Goal: Task Accomplishment & Management: Use online tool/utility

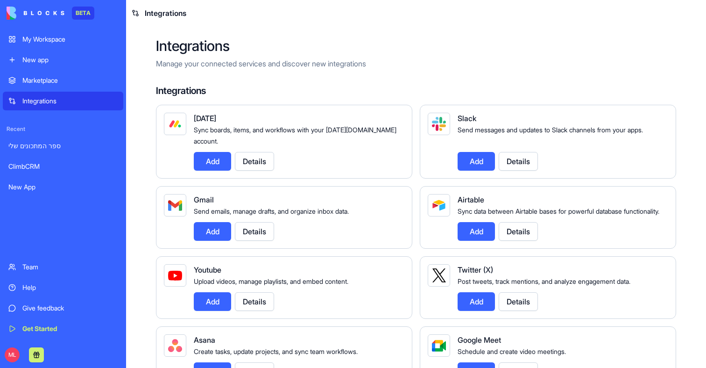
click at [40, 60] on div "New app" at bounding box center [69, 59] width 95 height 9
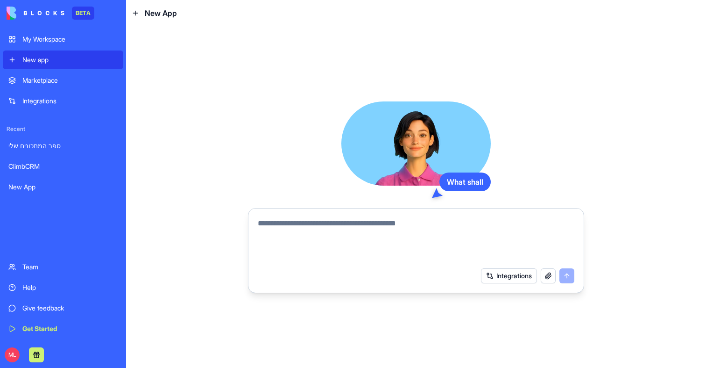
click at [307, 235] on textarea at bounding box center [416, 240] width 317 height 45
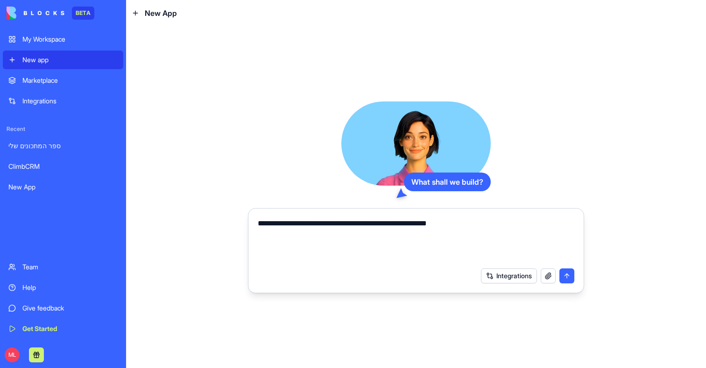
type textarea "**********"
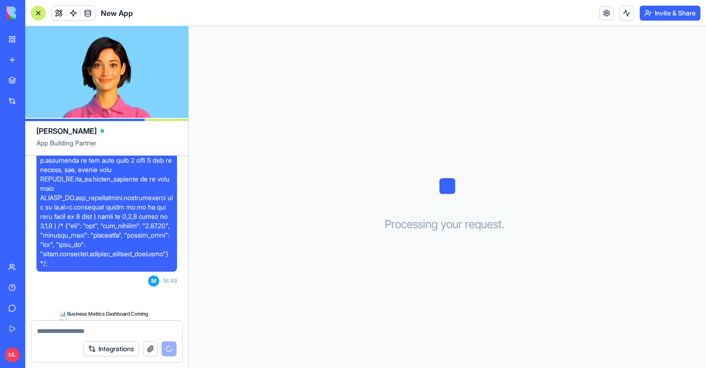
scroll to position [299, 0]
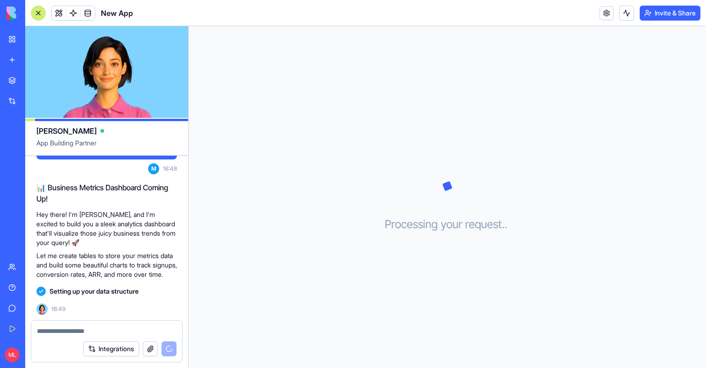
click at [16, 66] on link "New app" at bounding box center [21, 59] width 37 height 19
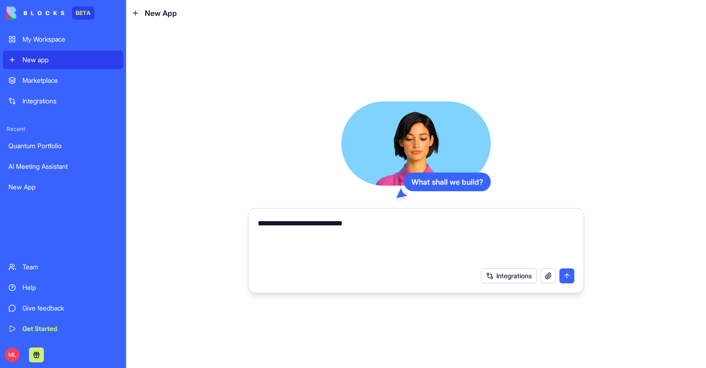
click at [308, 221] on textarea "**********" at bounding box center [416, 240] width 317 height 45
click at [484, 225] on textarea "**********" at bounding box center [416, 240] width 317 height 45
drag, startPoint x: 550, startPoint y: 224, endPoint x: 554, endPoint y: 232, distance: 8.6
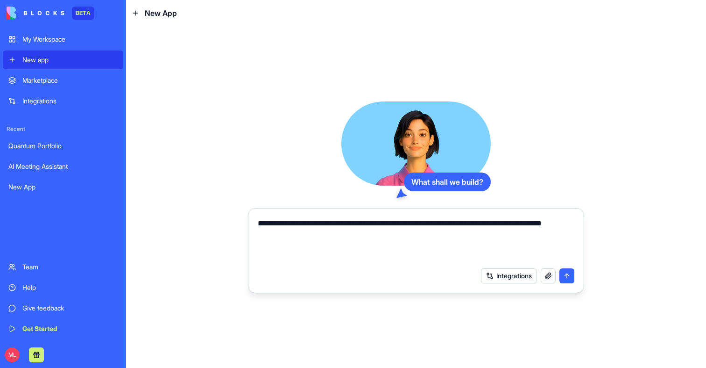
click at [554, 232] on textarea "**********" at bounding box center [416, 240] width 317 height 45
click at [504, 277] on button "Integrations" at bounding box center [509, 275] width 56 height 15
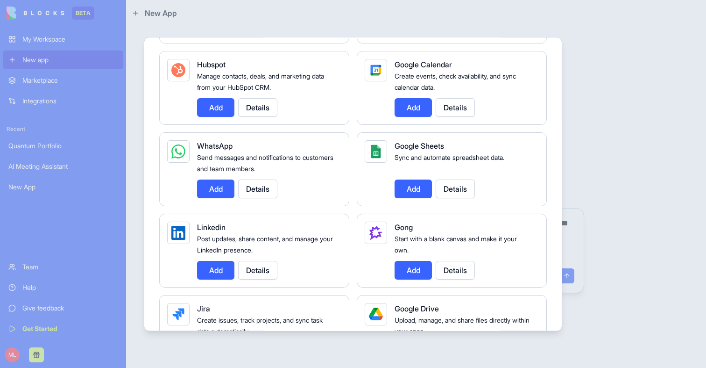
scroll to position [595, 0]
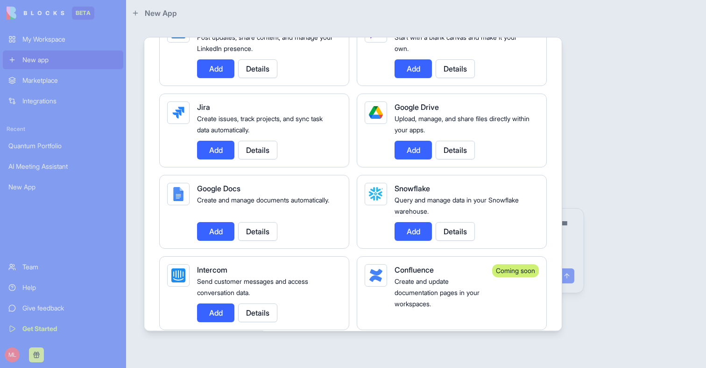
click at [412, 236] on button "Add" at bounding box center [413, 231] width 37 height 19
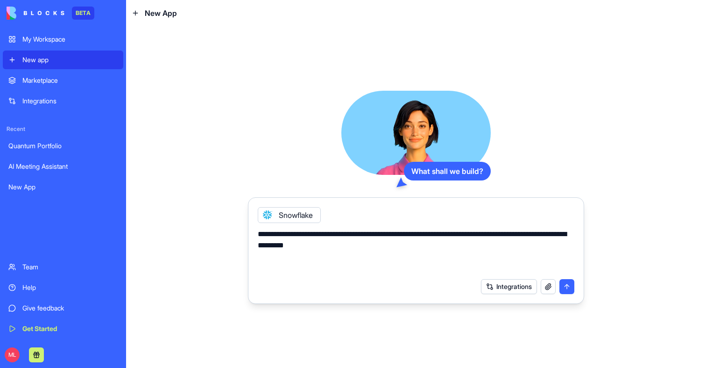
click at [377, 248] on textarea "**********" at bounding box center [416, 250] width 317 height 45
paste textarea "**********"
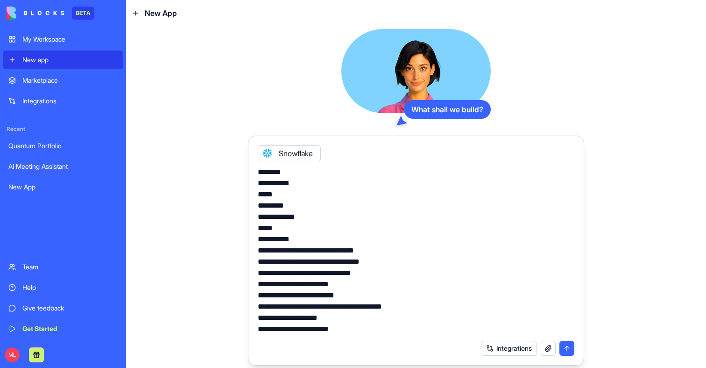
scroll to position [0, 0]
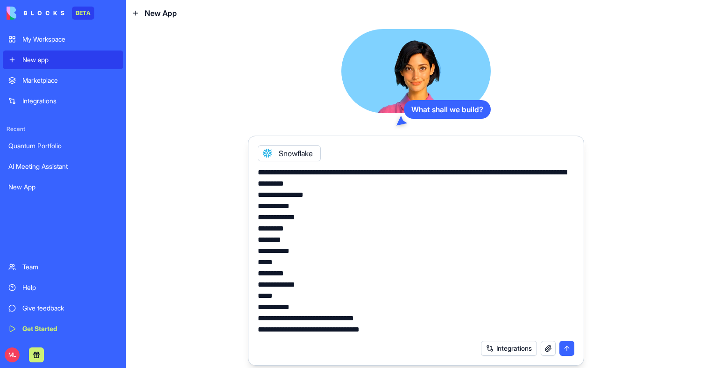
click at [385, 192] on textarea at bounding box center [416, 251] width 317 height 168
click at [386, 189] on textarea at bounding box center [416, 251] width 317 height 168
click at [405, 183] on textarea at bounding box center [416, 251] width 317 height 168
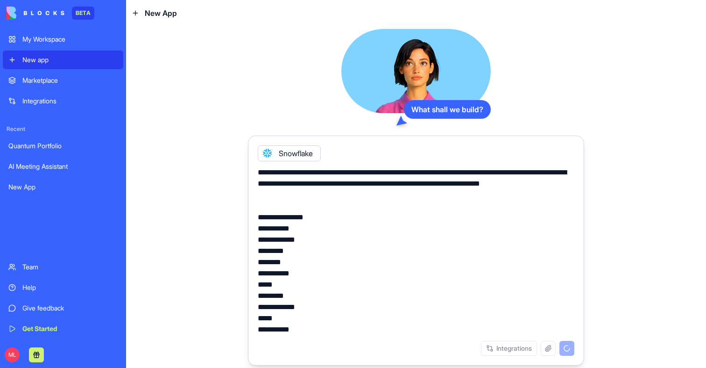
type textarea "**********"
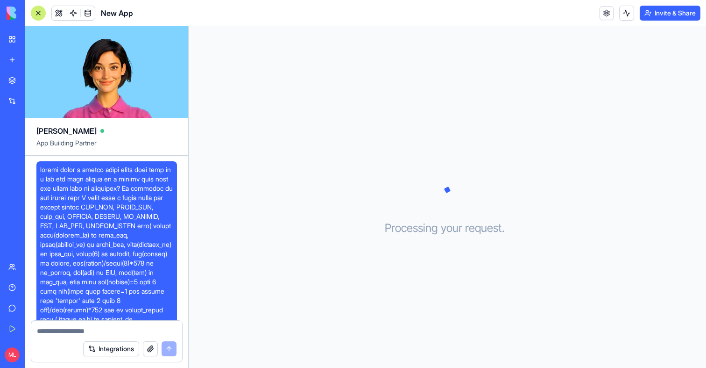
scroll to position [473, 0]
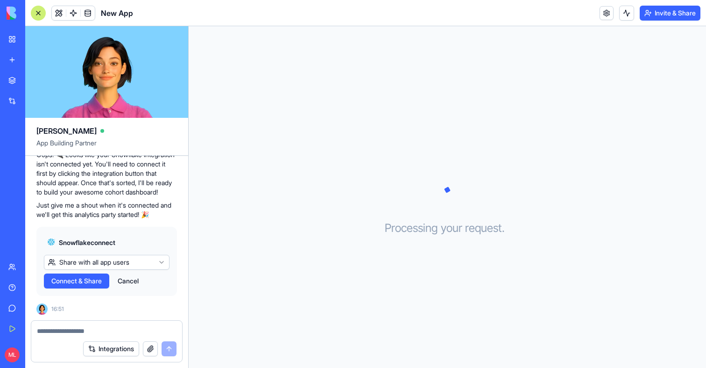
click at [58, 278] on span "Connect & Share" at bounding box center [76, 280] width 50 height 9
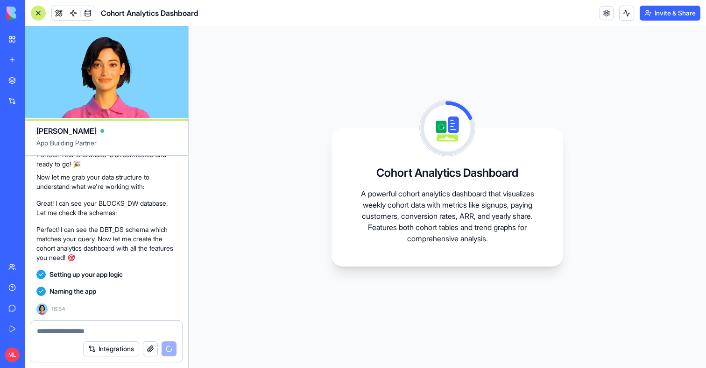
scroll to position [669, 0]
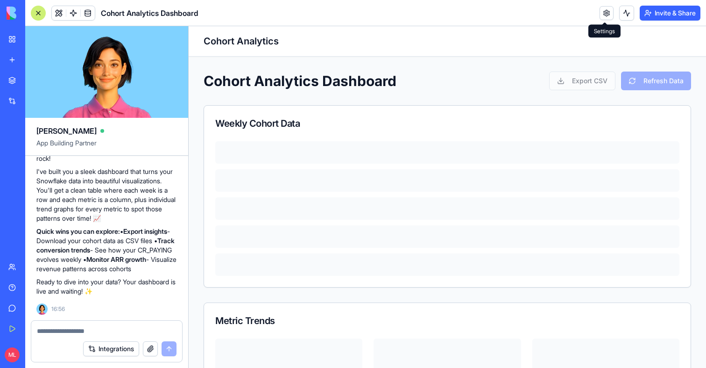
click at [619, 11] on button at bounding box center [626, 13] width 15 height 15
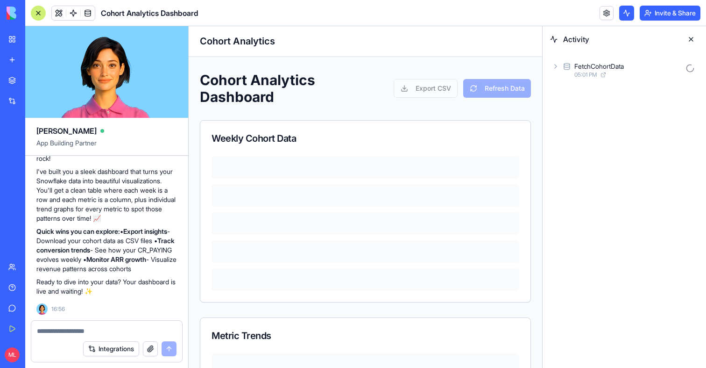
click at [571, 80] on div "FetchCohortData 05:01 PM" at bounding box center [624, 70] width 163 height 36
click at [597, 69] on div "FetchCohortData" at bounding box center [600, 66] width 50 height 9
click at [592, 94] on div "Input" at bounding box center [628, 90] width 141 height 17
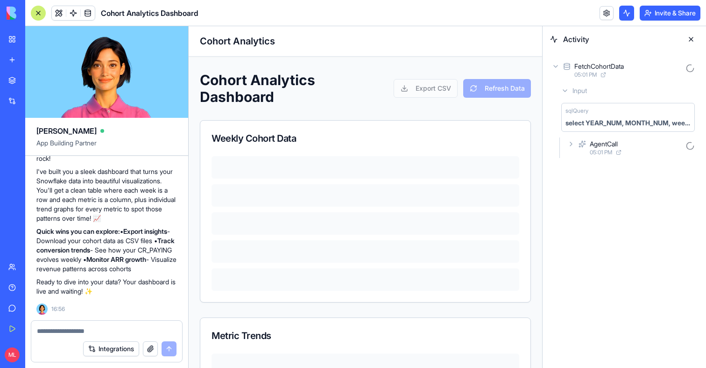
click at [590, 86] on div "Input" at bounding box center [628, 90] width 141 height 17
click at [592, 104] on div "AgentCall" at bounding box center [604, 107] width 28 height 9
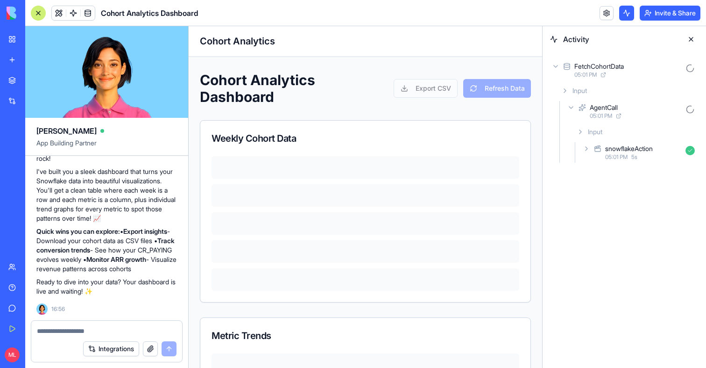
click at [618, 149] on div "snowflakeAction" at bounding box center [629, 148] width 48 height 9
click at [613, 108] on div "AgentCall" at bounding box center [604, 107] width 28 height 9
click at [612, 76] on div "05:01 PM" at bounding box center [628, 74] width 107 height 7
click at [610, 74] on div "05:01 PM" at bounding box center [628, 74] width 107 height 7
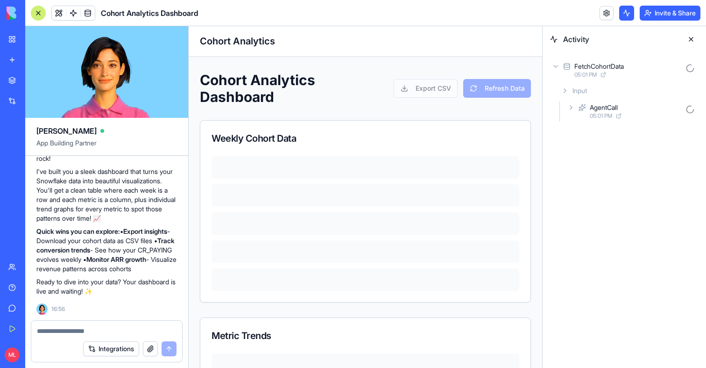
click at [610, 120] on div "AgentCall 05:01 PM" at bounding box center [632, 111] width 133 height 21
click at [609, 161] on div "snowflakeAction 05:01 PM 5 s" at bounding box center [640, 152] width 118 height 21
click at [609, 173] on span "Input" at bounding box center [611, 172] width 14 height 9
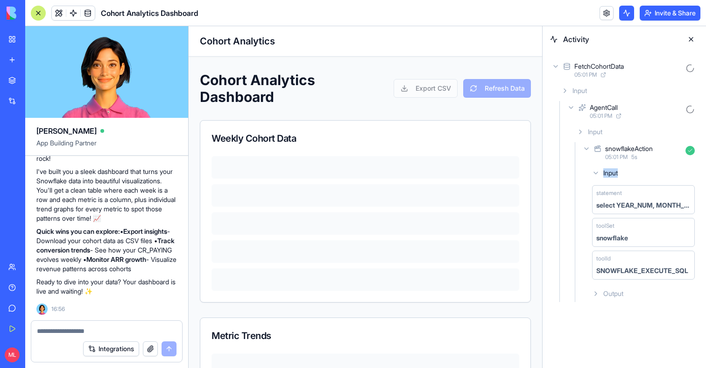
click at [609, 173] on span "Input" at bounding box center [611, 172] width 14 height 9
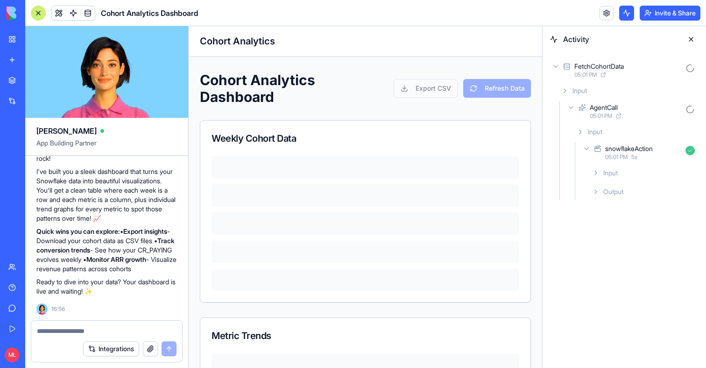
click at [615, 201] on div "FetchCohortData 05:01 PM Input AgentCall 05:01 PM Input snowflakeAction 05:01 P…" at bounding box center [624, 129] width 163 height 155
click at [615, 196] on span "Output" at bounding box center [614, 191] width 20 height 9
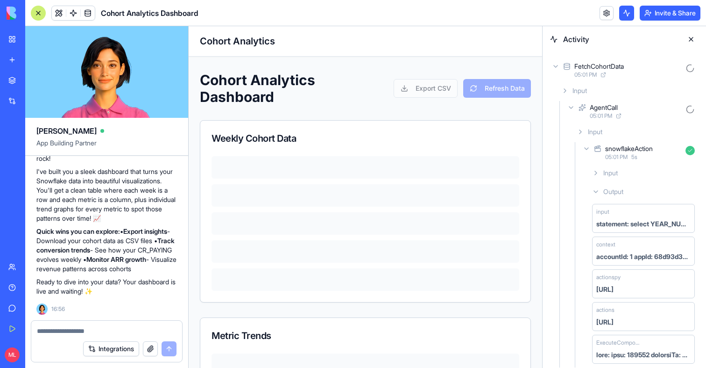
scroll to position [7, 0]
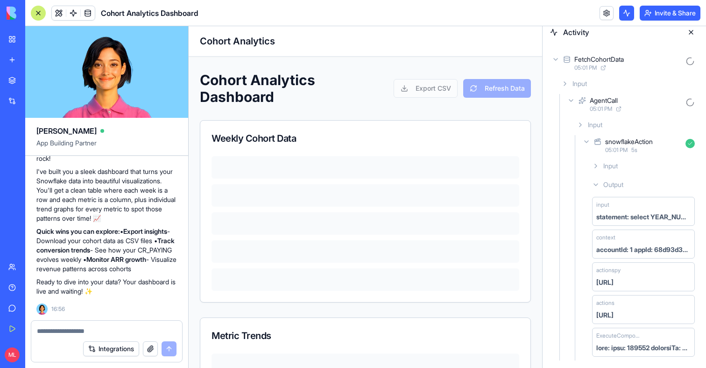
click at [590, 137] on div "snowflakeAction 05:01 PM 5 s" at bounding box center [640, 145] width 118 height 21
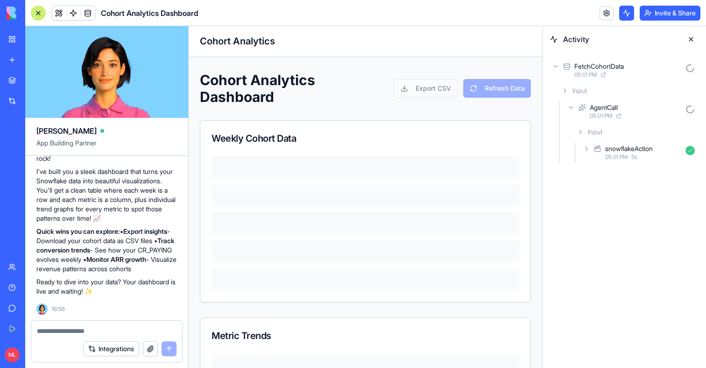
click at [571, 105] on icon at bounding box center [571, 107] width 7 height 7
click at [555, 70] on icon at bounding box center [555, 66] width 7 height 7
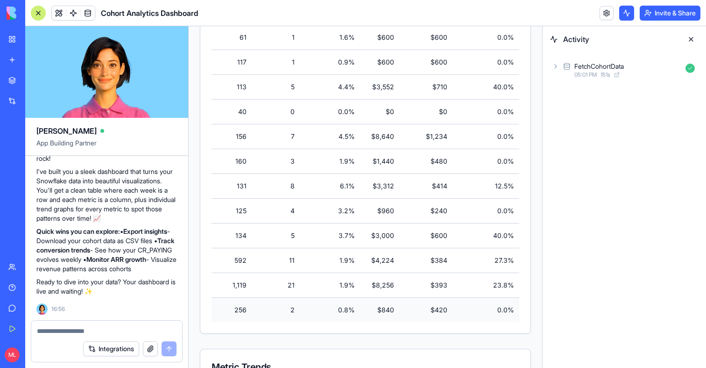
scroll to position [1276, 0]
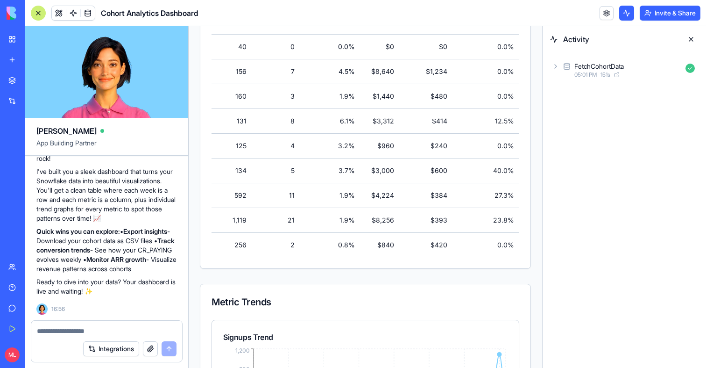
click at [690, 42] on button at bounding box center [691, 39] width 15 height 15
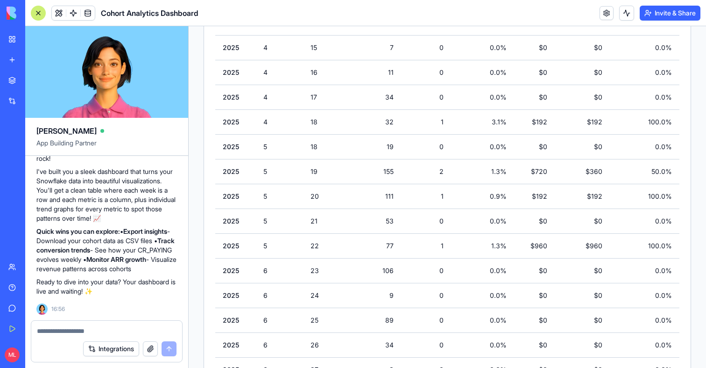
scroll to position [967, 0]
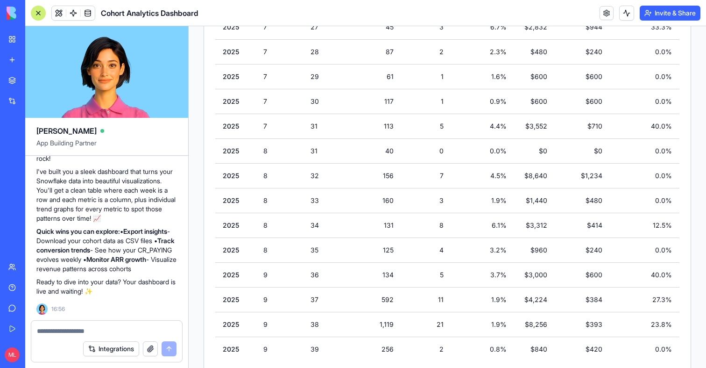
click at [95, 335] on div "Integrations" at bounding box center [106, 348] width 151 height 26
click at [93, 335] on div "Integrations" at bounding box center [106, 348] width 151 height 26
click at [93, 331] on textarea at bounding box center [107, 330] width 140 height 9
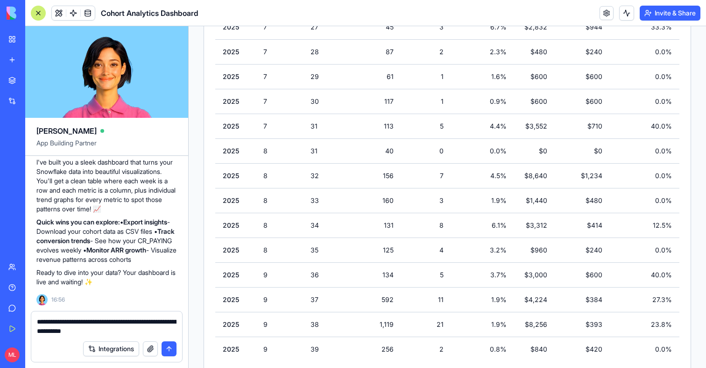
click at [157, 325] on textarea "**********" at bounding box center [107, 326] width 140 height 19
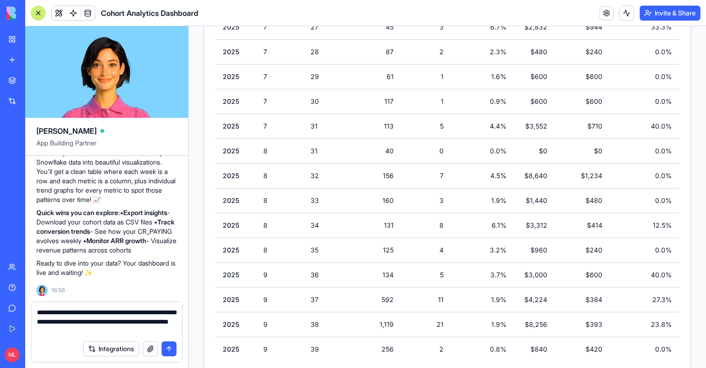
click at [160, 324] on textarea "**********" at bounding box center [107, 321] width 140 height 28
type textarea "**********"
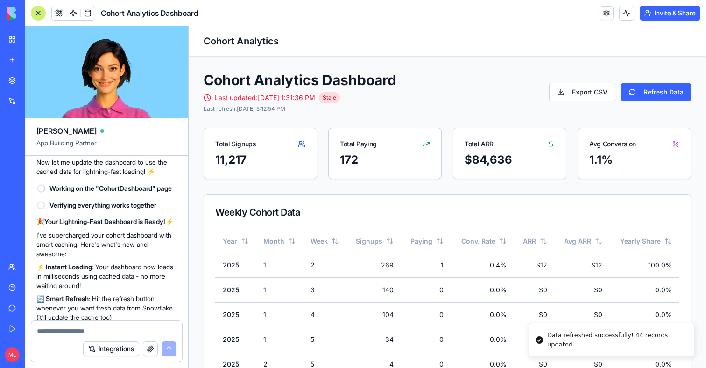
scroll to position [1413, 0]
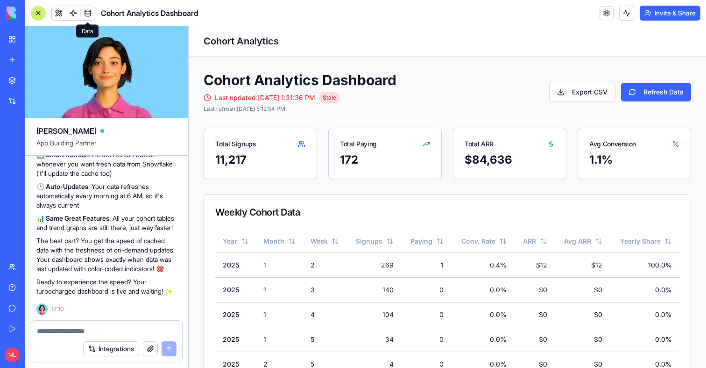
click at [85, 18] on span at bounding box center [88, 13] width 26 height 26
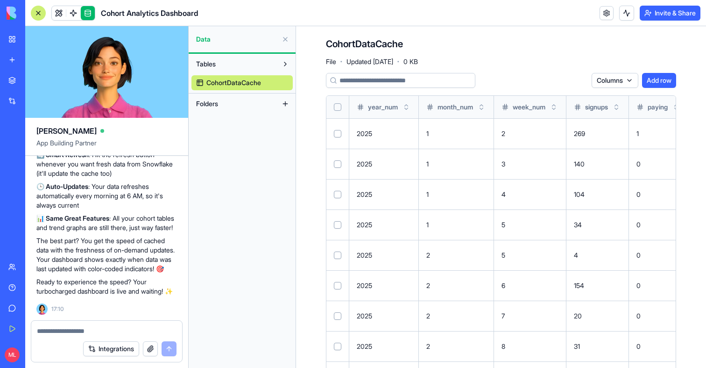
click at [39, 16] on div at bounding box center [38, 13] width 15 height 15
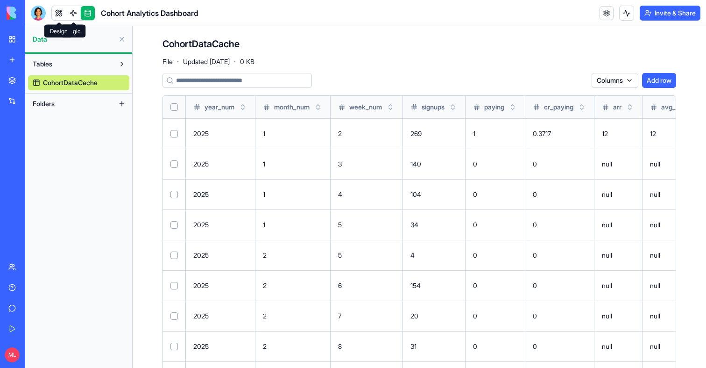
click at [57, 9] on link at bounding box center [59, 13] width 14 height 14
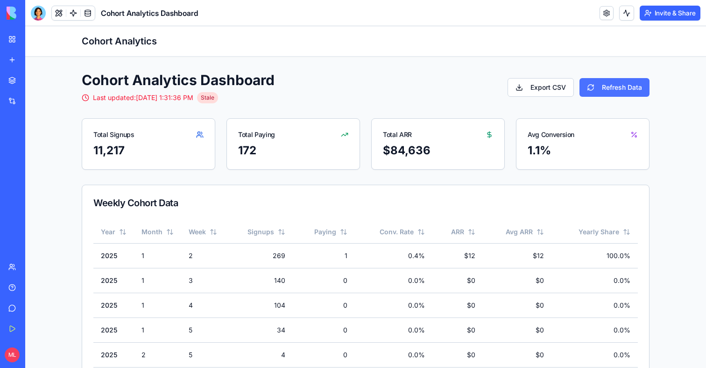
click at [623, 80] on button "Refresh Data" at bounding box center [615, 87] width 70 height 19
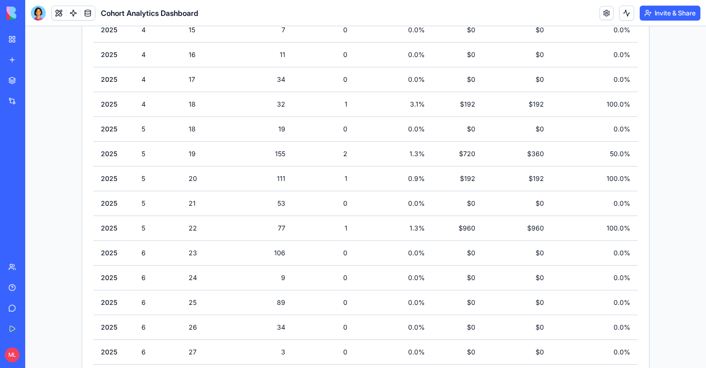
scroll to position [686, 0]
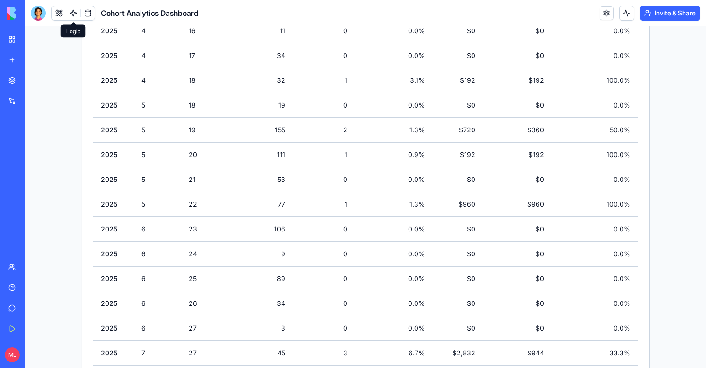
click at [71, 17] on span at bounding box center [73, 13] width 26 height 26
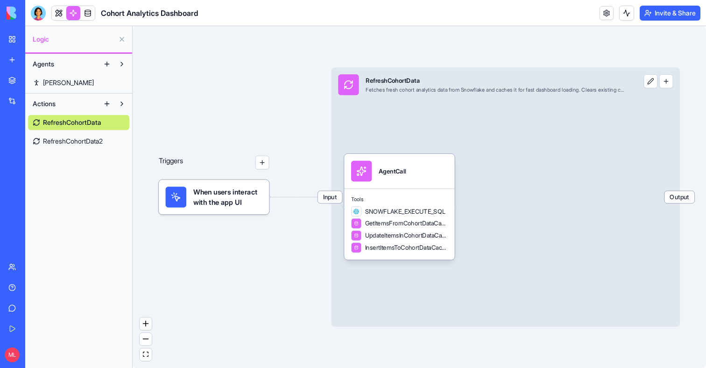
click at [92, 139] on span "RefreshCohortData2" at bounding box center [73, 140] width 60 height 9
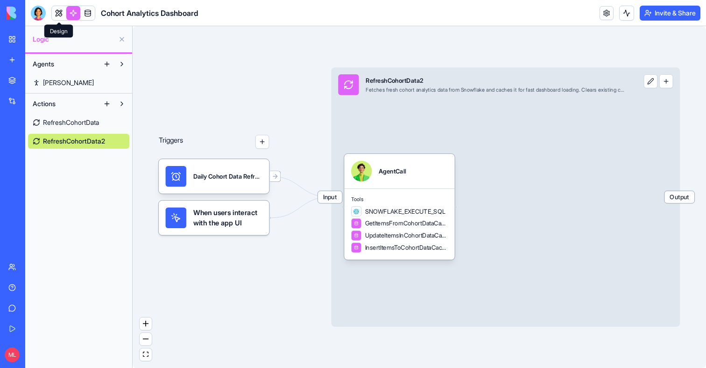
click at [62, 15] on link at bounding box center [59, 13] width 14 height 14
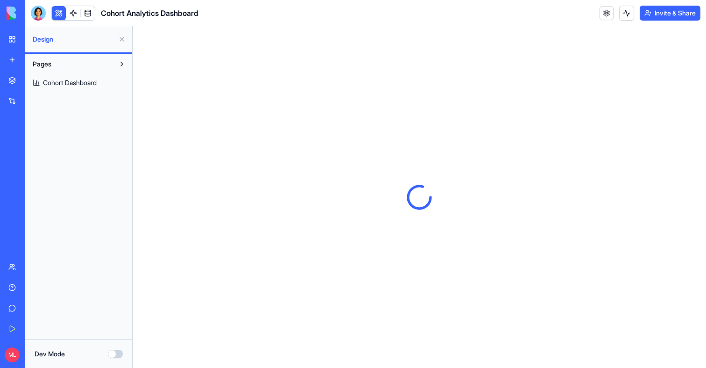
click at [80, 85] on span "Cohort Dashboard" at bounding box center [70, 82] width 54 height 9
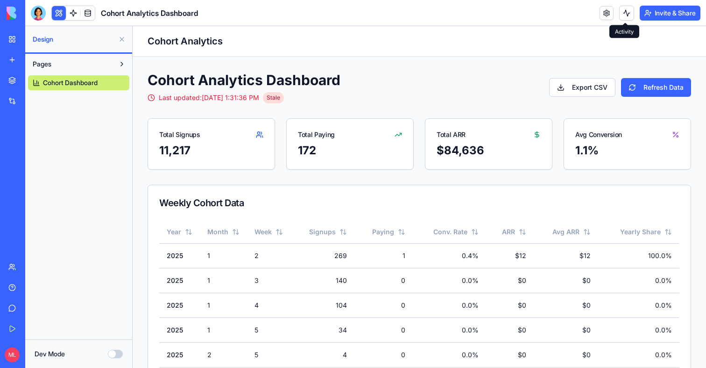
click at [623, 10] on button at bounding box center [626, 13] width 15 height 15
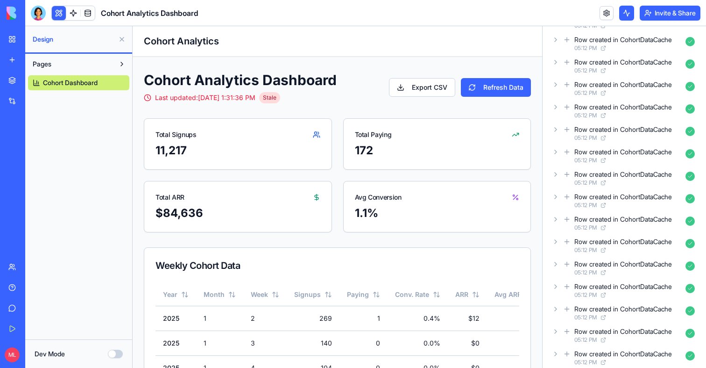
scroll to position [2164, 0]
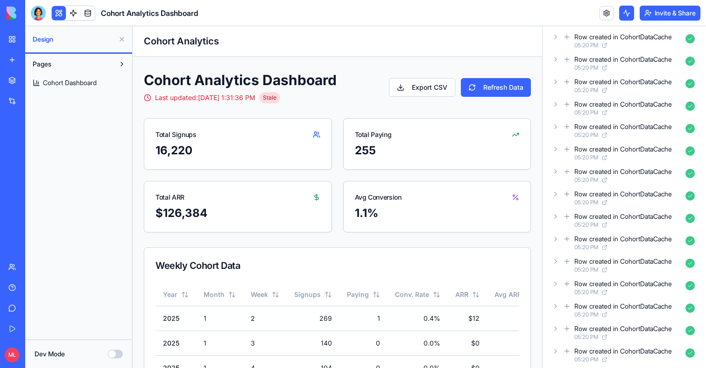
scroll to position [186, 0]
click at [42, 15] on div at bounding box center [38, 13] width 15 height 15
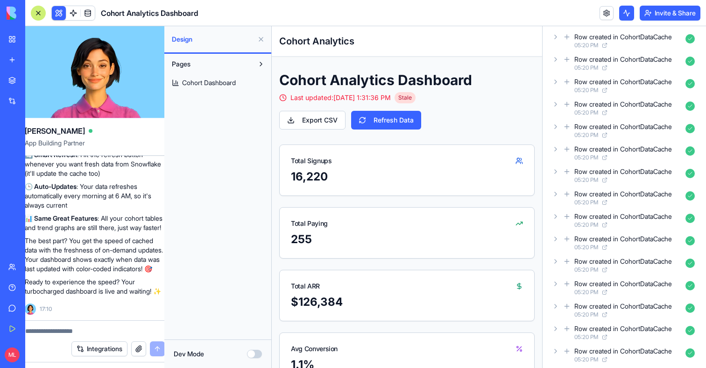
scroll to position [0, 0]
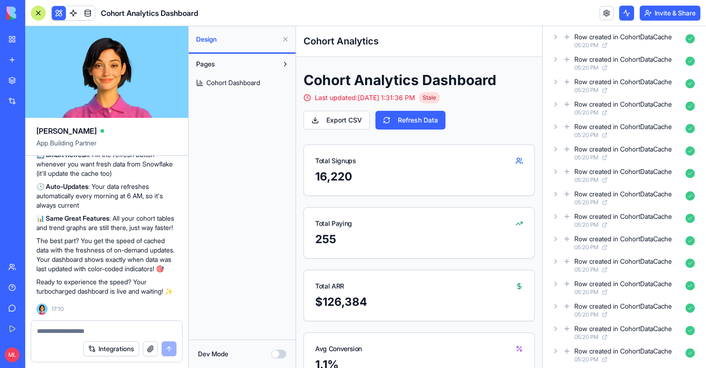
click at [63, 326] on textarea at bounding box center [107, 330] width 140 height 9
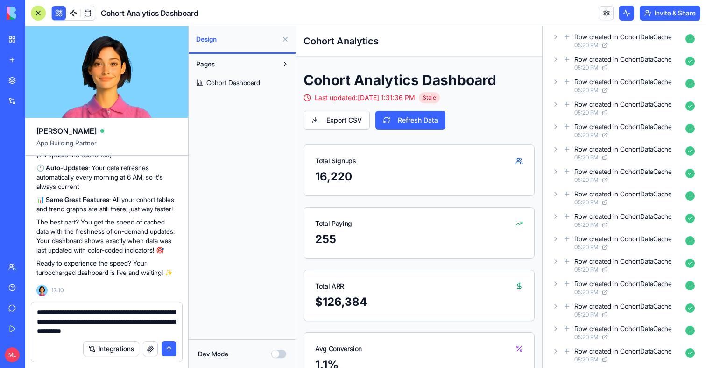
type textarea "**********"
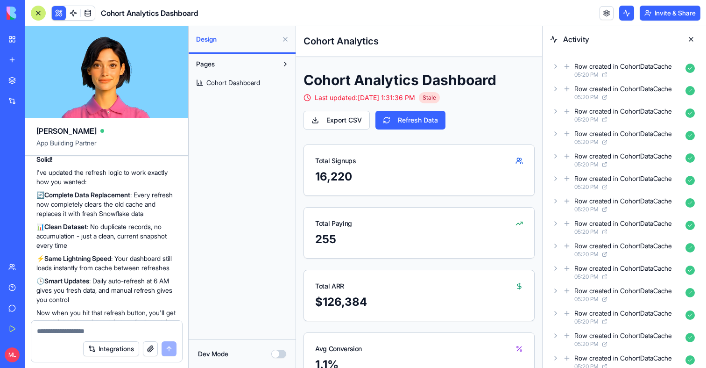
click at [691, 40] on button at bounding box center [691, 39] width 15 height 15
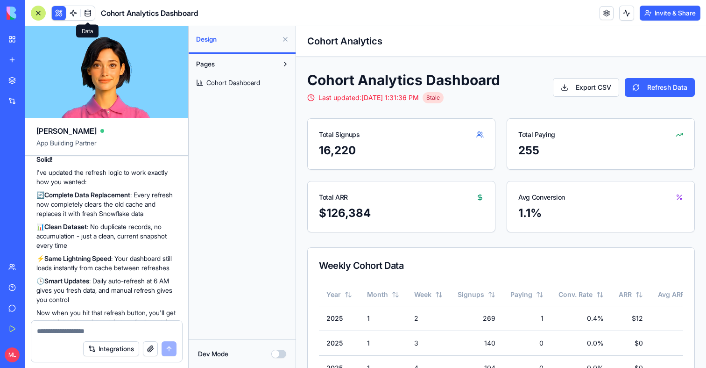
click at [88, 8] on link at bounding box center [88, 13] width 14 height 14
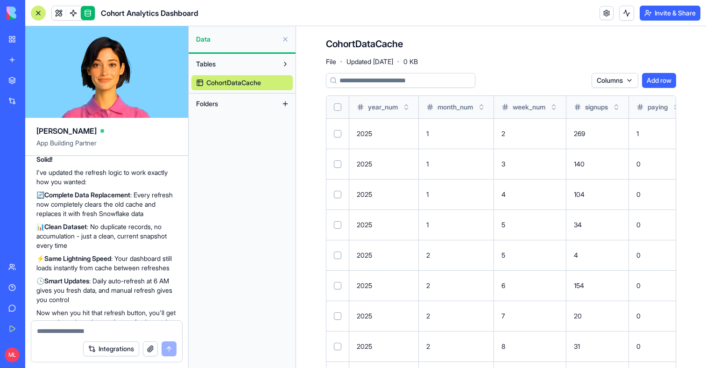
click at [335, 105] on button "Select all" at bounding box center [337, 106] width 7 height 7
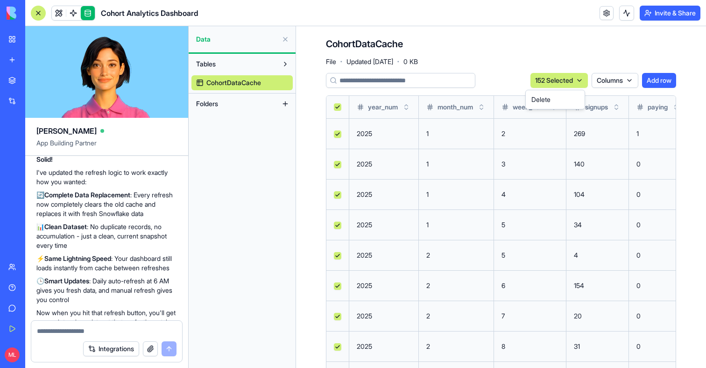
click at [559, 81] on html "BETA My Workspace New app Marketplace Integrations Recent Cohort Analytics Dash…" at bounding box center [353, 184] width 706 height 368
click at [559, 99] on div "Delete" at bounding box center [555, 99] width 55 height 15
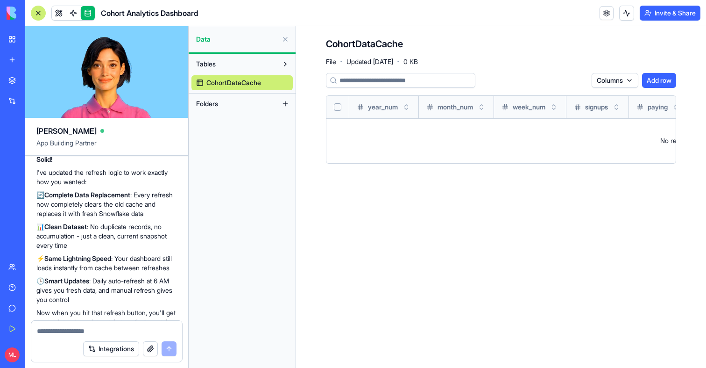
click at [90, 10] on link at bounding box center [88, 13] width 14 height 14
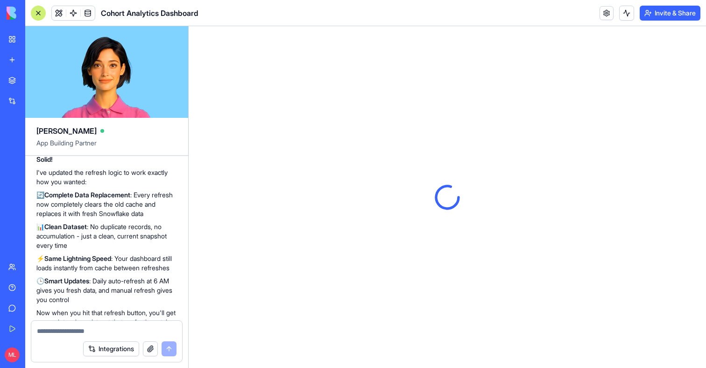
click at [39, 16] on div at bounding box center [38, 13] width 15 height 15
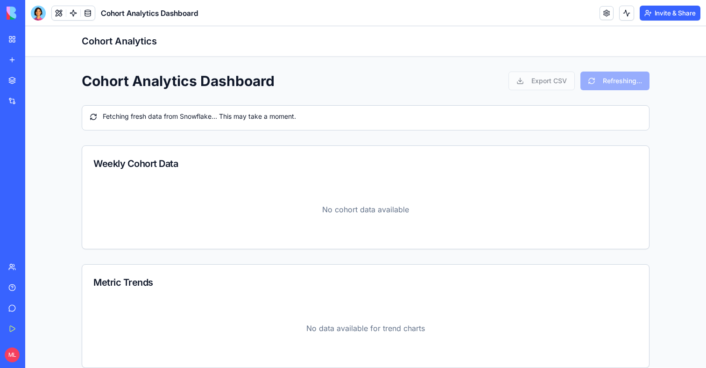
click at [602, 83] on div "Export CSV Refreshing..." at bounding box center [579, 80] width 141 height 19
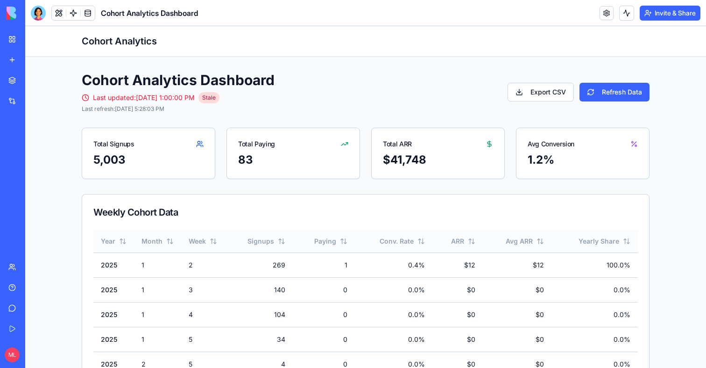
scroll to position [0, 0]
click at [629, 86] on button "Refresh Data" at bounding box center [615, 91] width 70 height 19
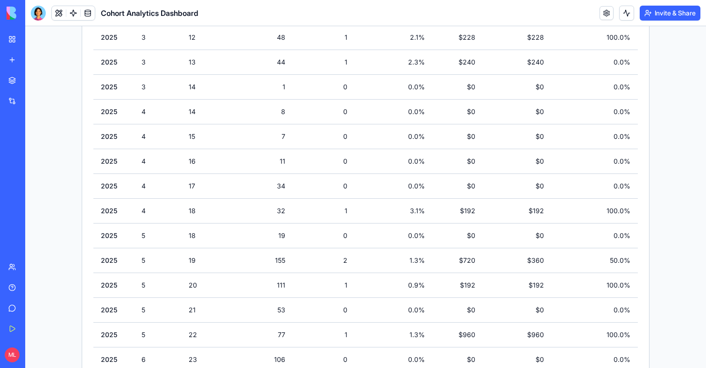
scroll to position [0, 0]
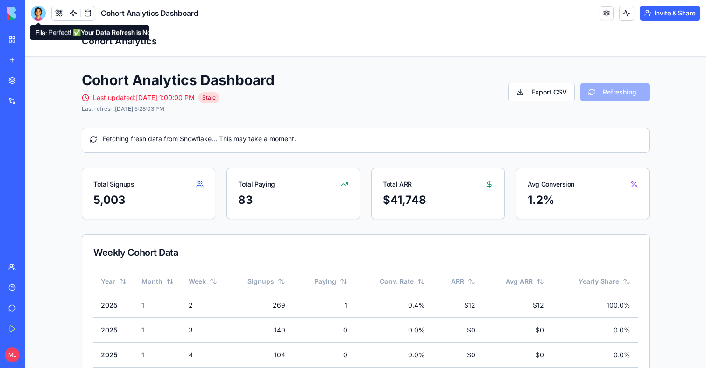
click at [37, 9] on div at bounding box center [38, 13] width 15 height 15
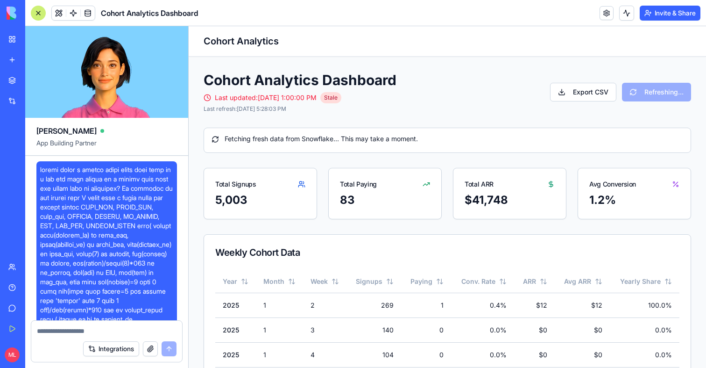
click at [101, 207] on span at bounding box center [106, 296] width 133 height 262
click at [101, 208] on span at bounding box center [106, 296] width 133 height 262
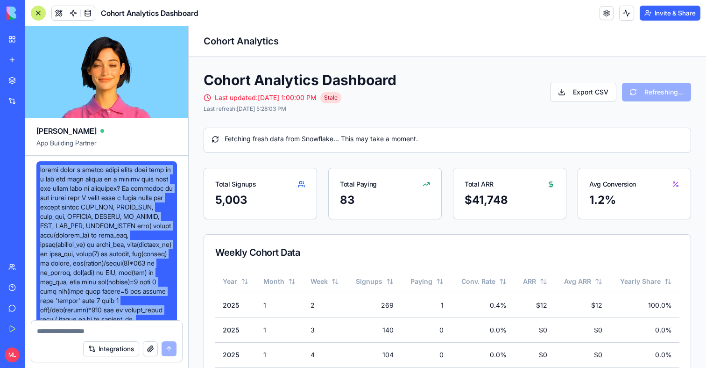
click at [101, 208] on span at bounding box center [106, 296] width 133 height 262
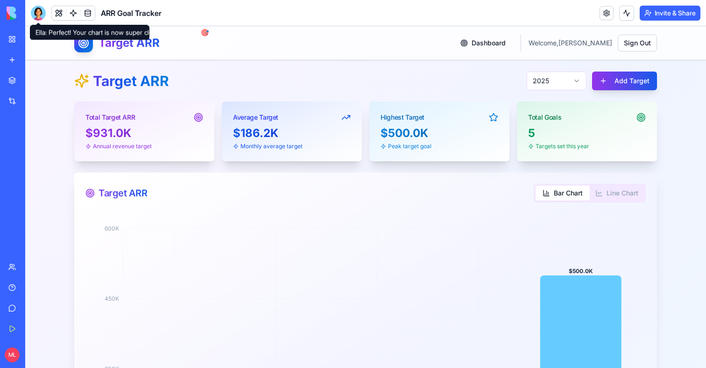
click at [35, 101] on div "Integrations" at bounding box center [28, 100] width 12 height 9
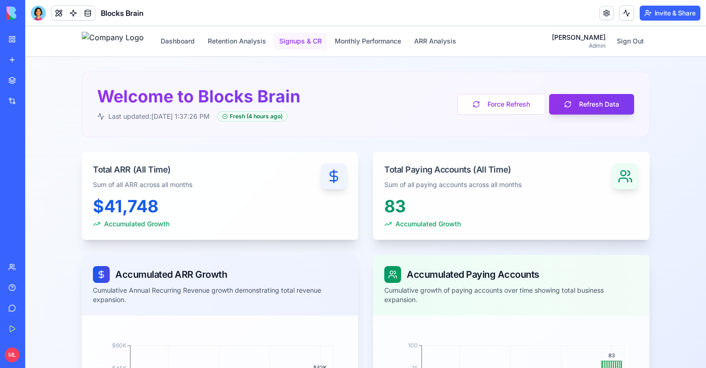
click at [307, 40] on button "Signups & CR" at bounding box center [301, 41] width 54 height 17
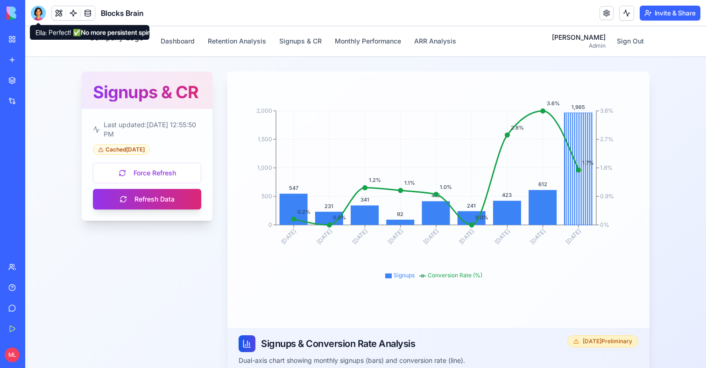
click at [42, 11] on div at bounding box center [38, 13] width 15 height 15
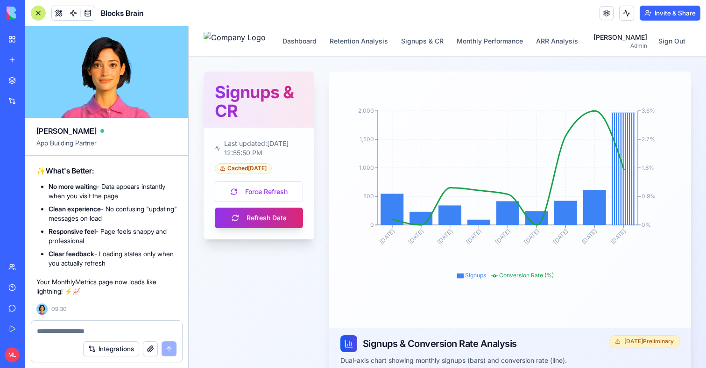
click at [62, 332] on textarea at bounding box center [107, 330] width 140 height 9
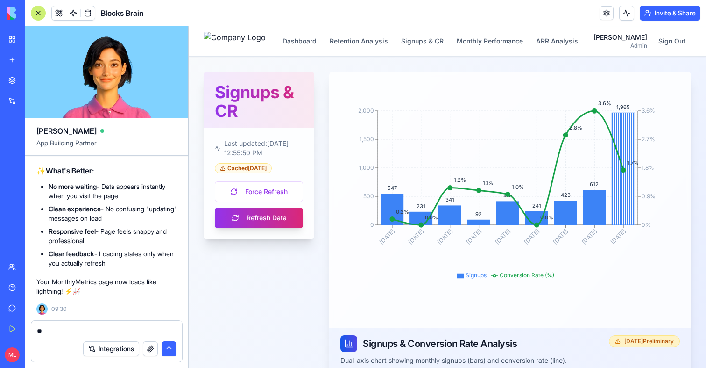
type textarea "*"
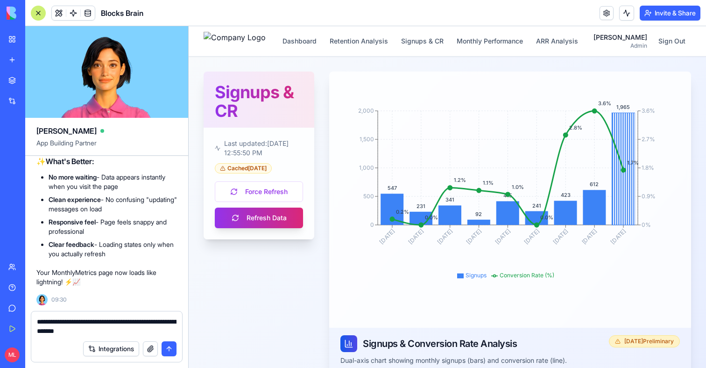
drag, startPoint x: 132, startPoint y: 329, endPoint x: 74, endPoint y: 329, distance: 58.4
click at [74, 329] on textarea "**********" at bounding box center [107, 326] width 140 height 19
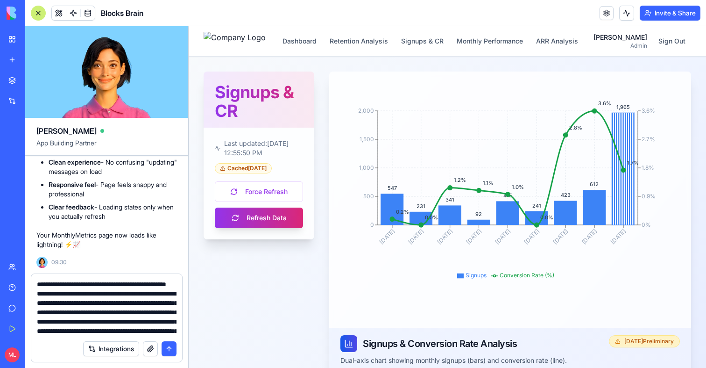
drag, startPoint x: 59, startPoint y: 303, endPoint x: 33, endPoint y: 303, distance: 26.6
click at [33, 303] on div at bounding box center [106, 305] width 151 height 62
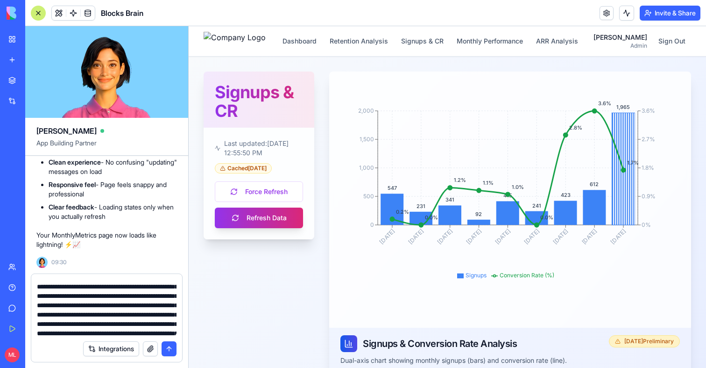
scroll to position [36, 0]
click at [68, 303] on textarea at bounding box center [107, 307] width 140 height 56
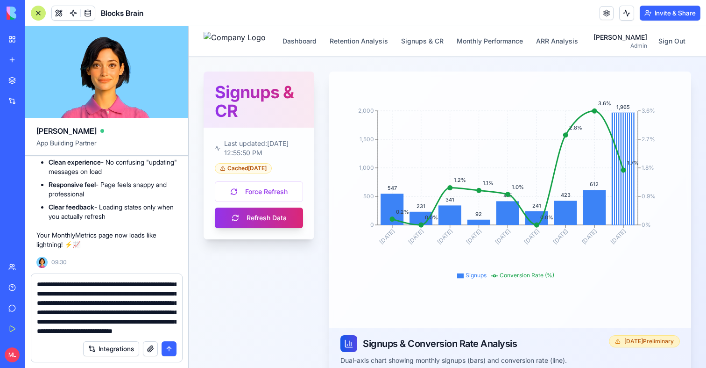
scroll to position [262, 0]
click at [128, 320] on textarea at bounding box center [107, 307] width 140 height 56
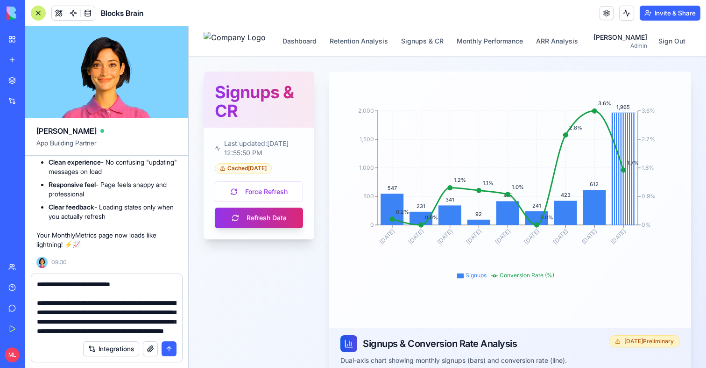
type textarea "**********"
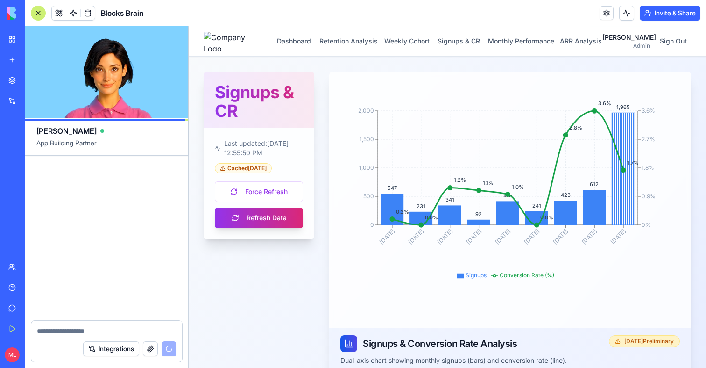
scroll to position [28709, 0]
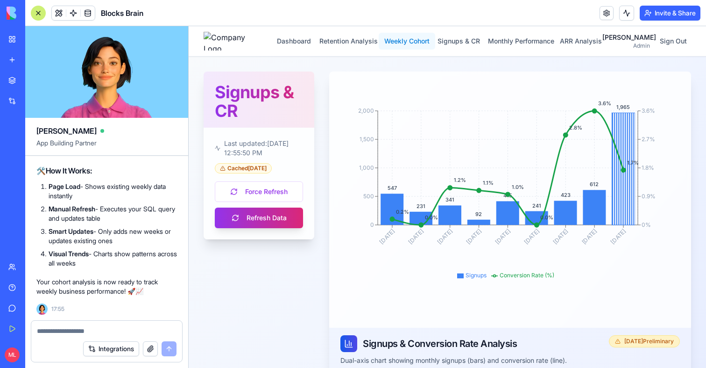
click at [427, 41] on button "Weekly Cohort" at bounding box center [407, 41] width 57 height 17
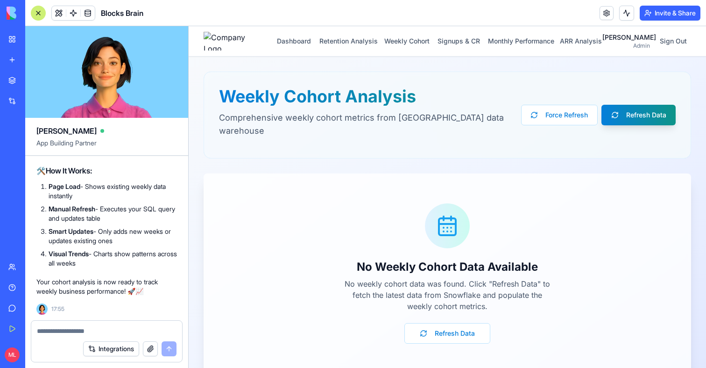
click at [38, 11] on div at bounding box center [38, 13] width 15 height 15
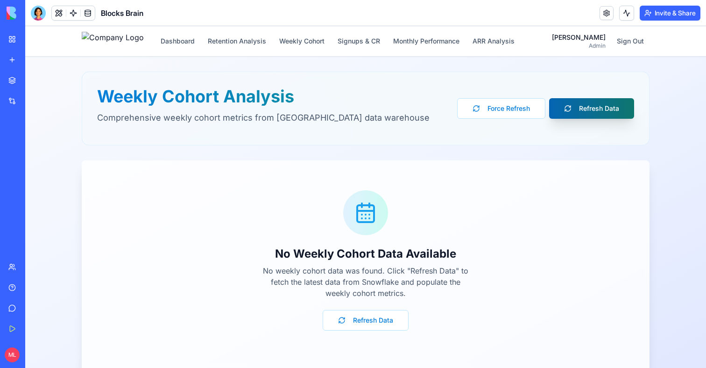
click at [582, 104] on button "Refresh Data" at bounding box center [591, 108] width 85 height 21
